Goal: Download file/media

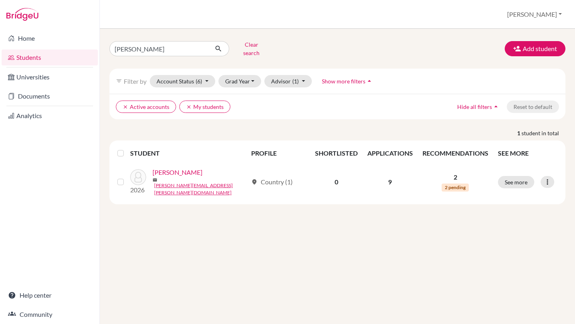
click button "submit" at bounding box center [218, 48] width 21 height 15
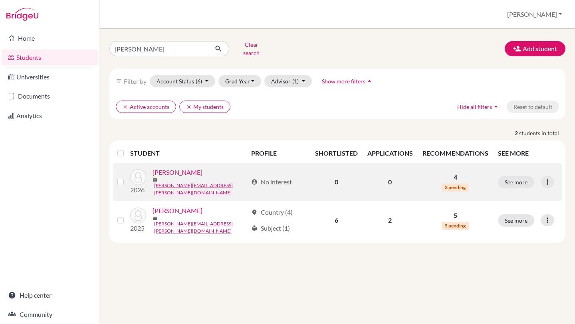
click at [179, 171] on link "[PERSON_NAME]" at bounding box center [178, 173] width 50 height 10
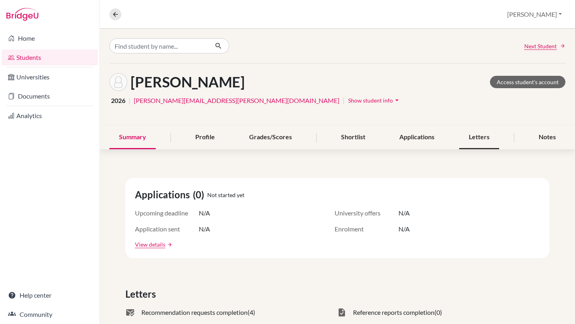
click at [466, 138] on div "Letters" at bounding box center [479, 138] width 40 height 24
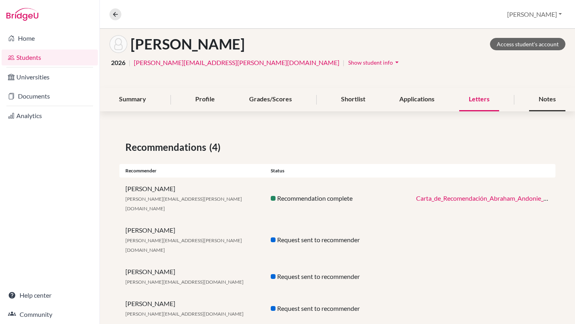
scroll to position [38, 0]
click at [506, 194] on link "Carta_de_Recomendación_Abraham_Andonie__1_.pdf" at bounding box center [489, 198] width 146 height 8
